Goal: Check status: Check status

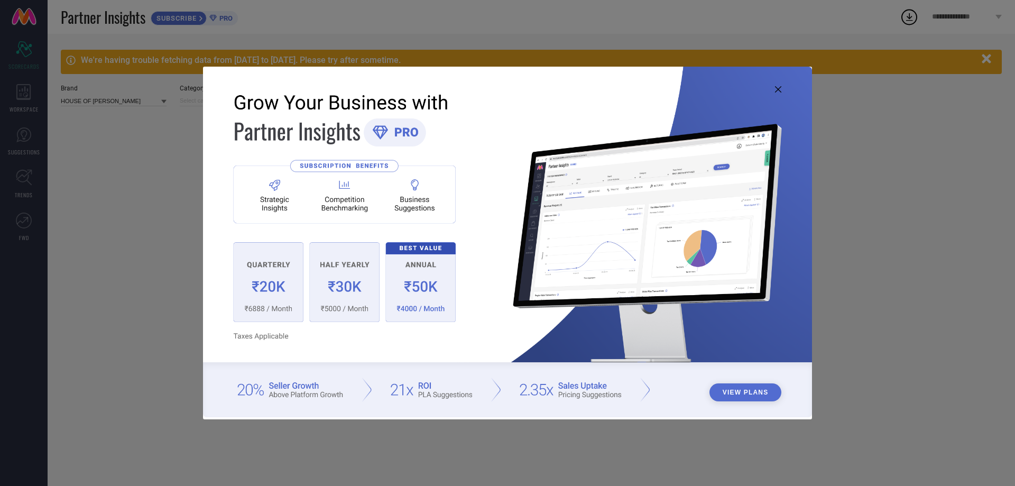
type input "All"
click at [776, 90] on icon at bounding box center [778, 89] width 6 height 6
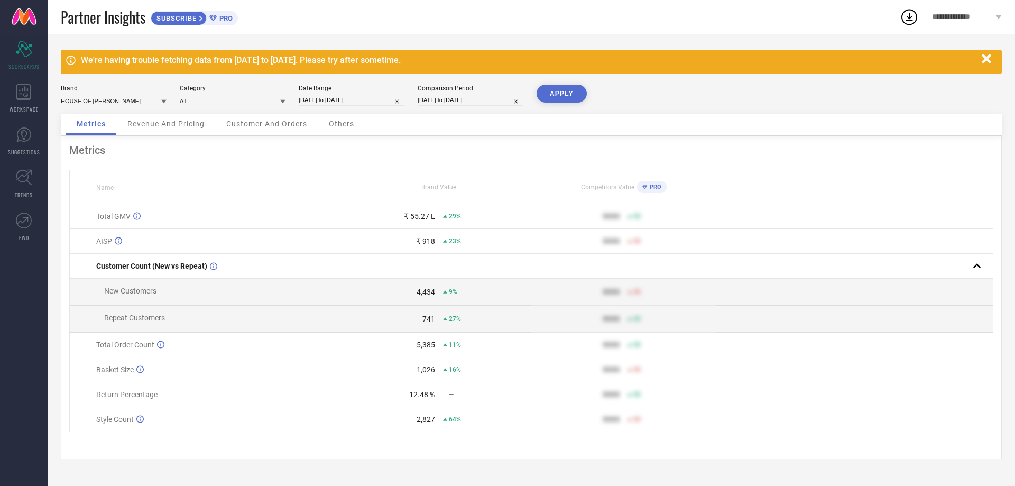
click at [332, 90] on div "Date Range" at bounding box center [352, 88] width 106 height 7
click at [332, 97] on input "[DATE] to [DATE]" at bounding box center [352, 100] width 106 height 11
select select "7"
select select "2025"
select select "8"
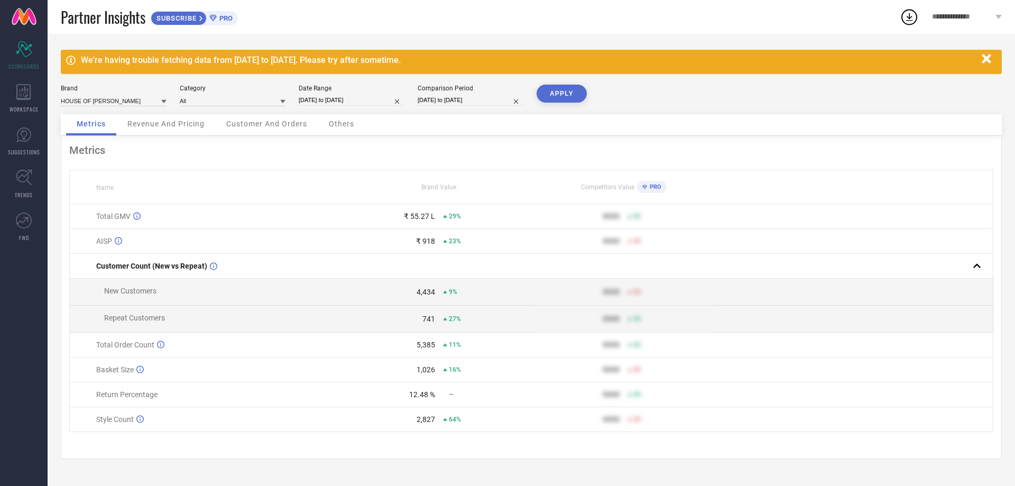
select select "2025"
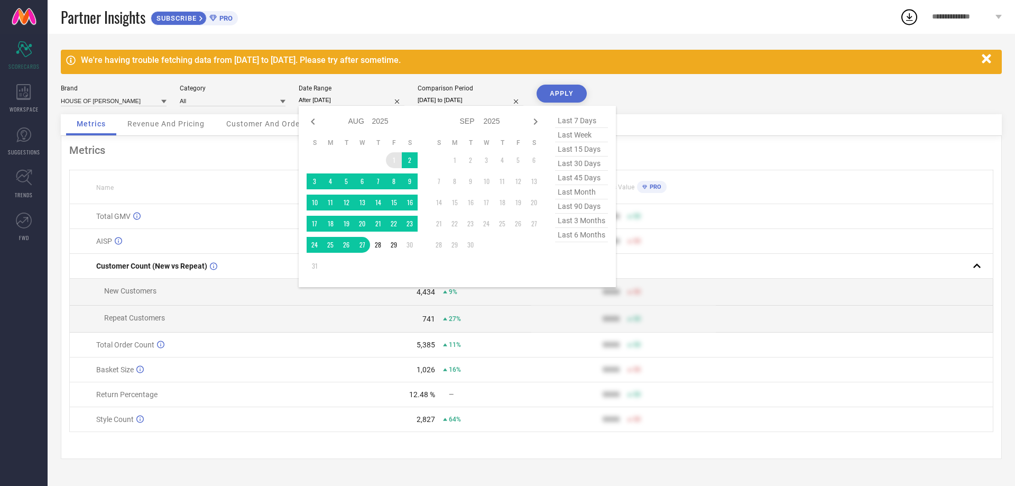
click at [389, 156] on td "1" at bounding box center [394, 160] width 16 height 16
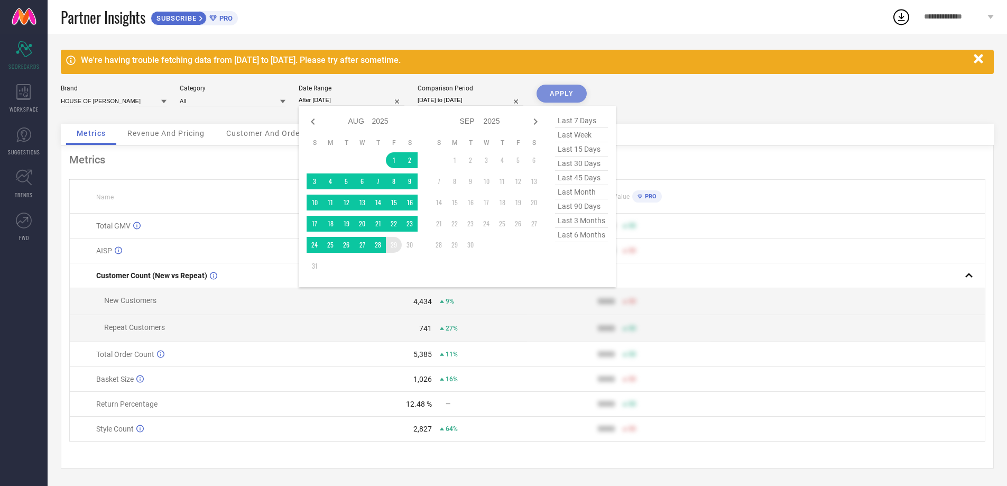
type input "[DATE] to [DATE]"
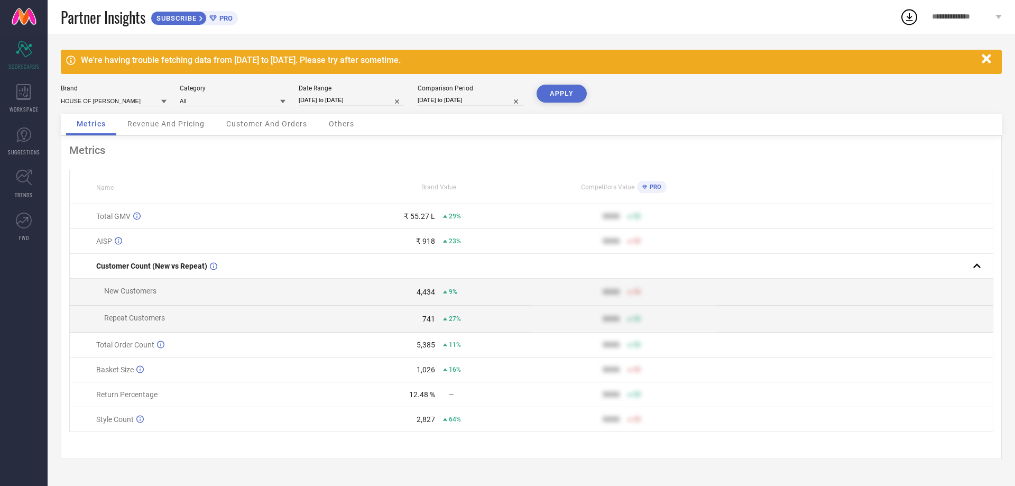
click at [435, 94] on div "Comparison Period [DATE] to [DATE]" at bounding box center [471, 96] width 106 height 22
click at [436, 97] on input "[DATE] to [DATE]" at bounding box center [471, 100] width 106 height 11
select select "7"
select select "2024"
select select "8"
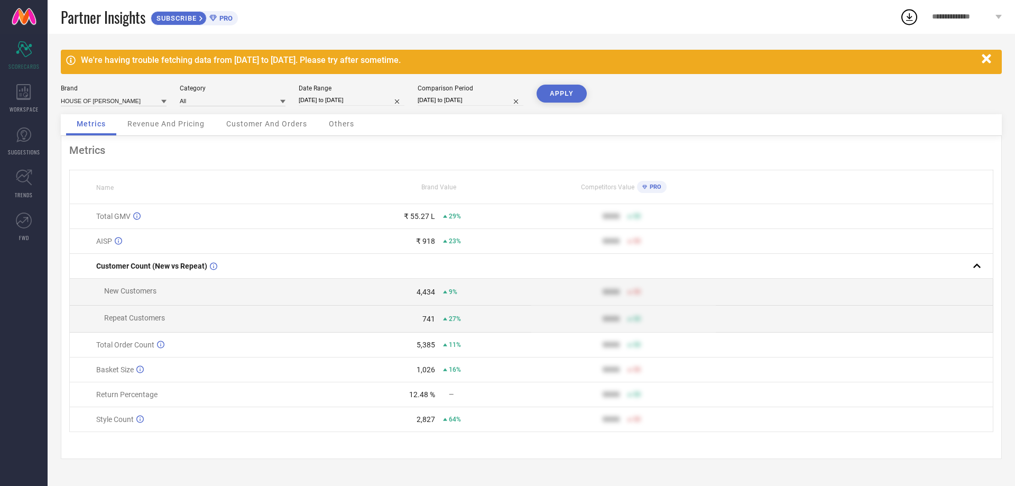
select select "2024"
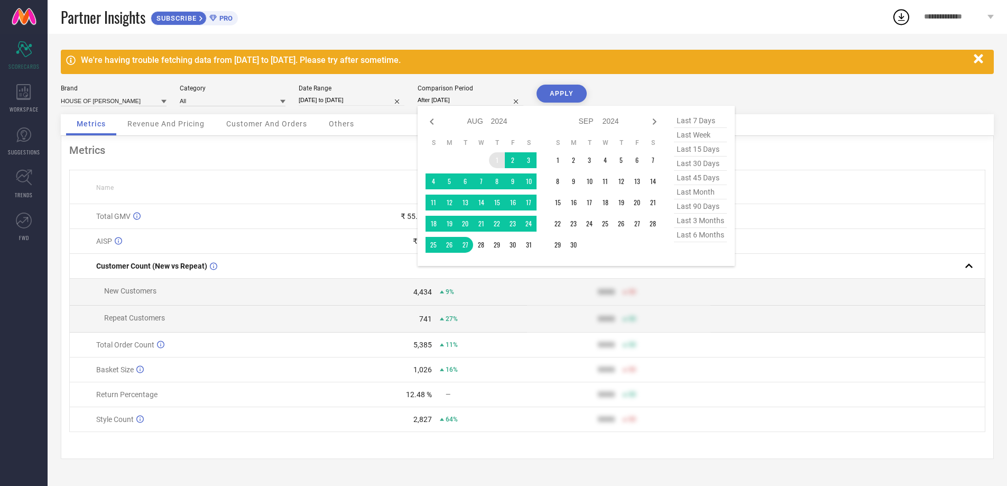
click at [501, 157] on td "1" at bounding box center [497, 160] width 16 height 16
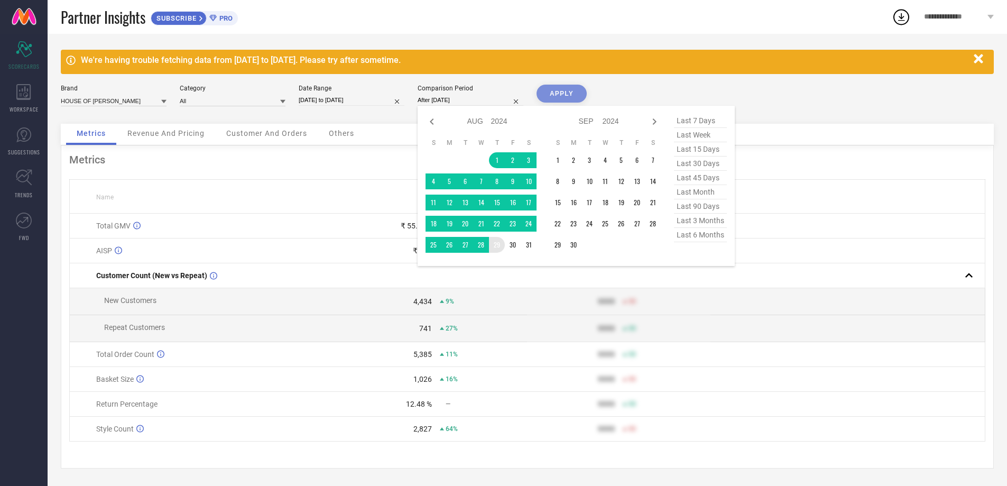
type input "[DATE] to [DATE]"
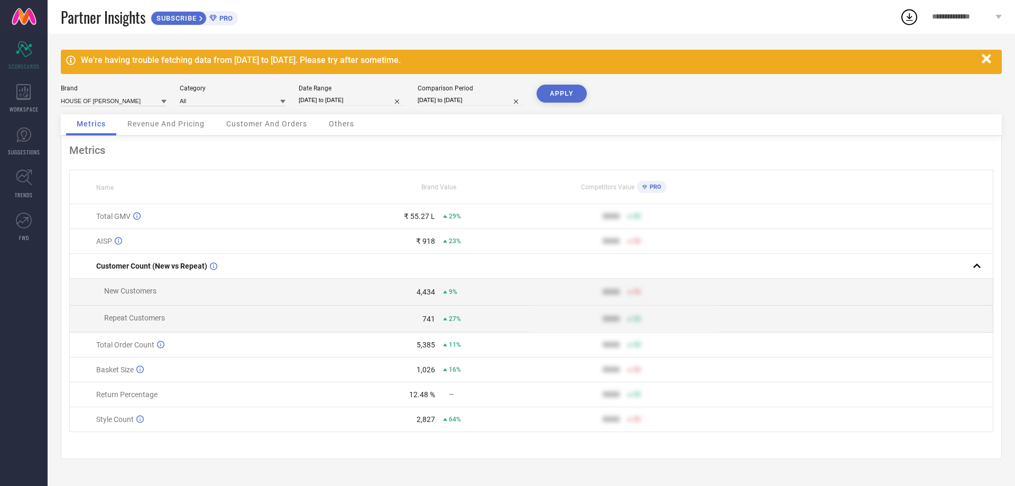
click at [545, 95] on button "APPLY" at bounding box center [561, 94] width 50 height 18
